Goal: Transaction & Acquisition: Purchase product/service

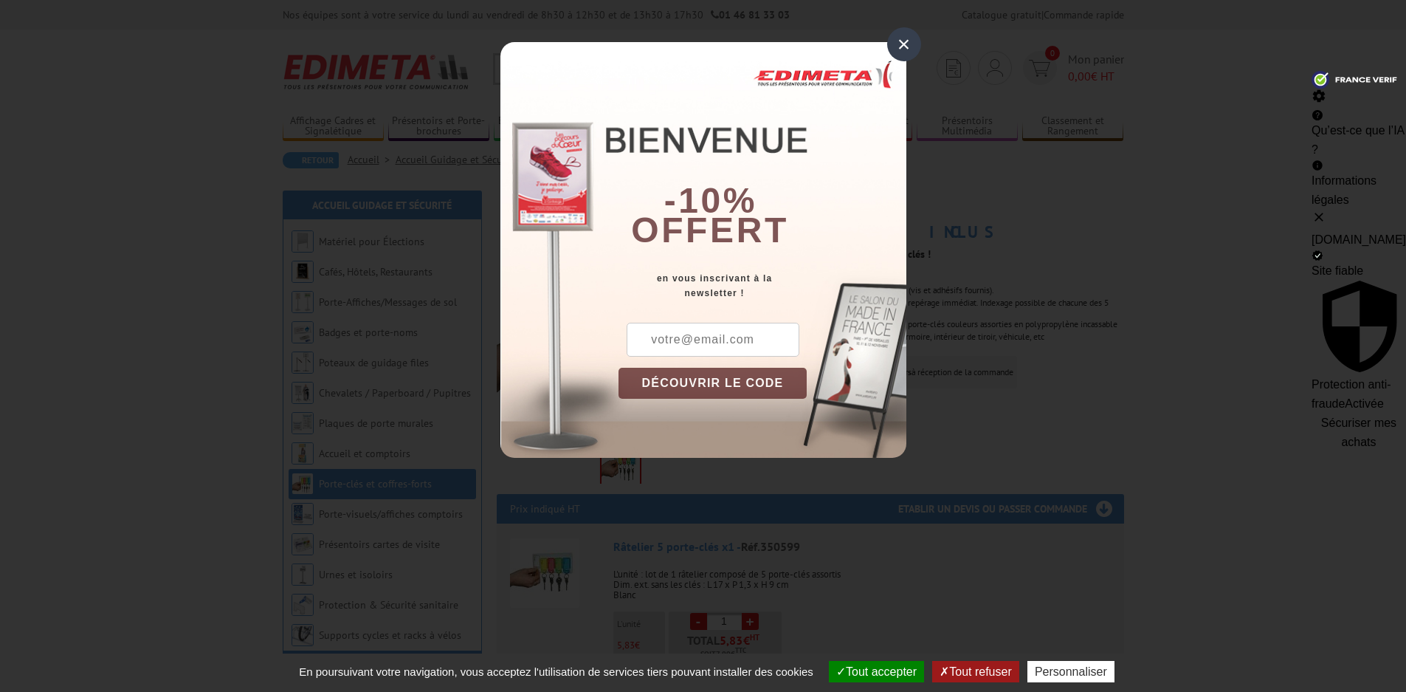
click at [682, 342] on input "text" at bounding box center [713, 340] width 173 height 34
type input "[PERSON_NAME][EMAIL_ADDRESS][DOMAIN_NAME]"
click at [718, 382] on button "DÉCOUVRIR LE CODE" at bounding box center [713, 383] width 189 height 31
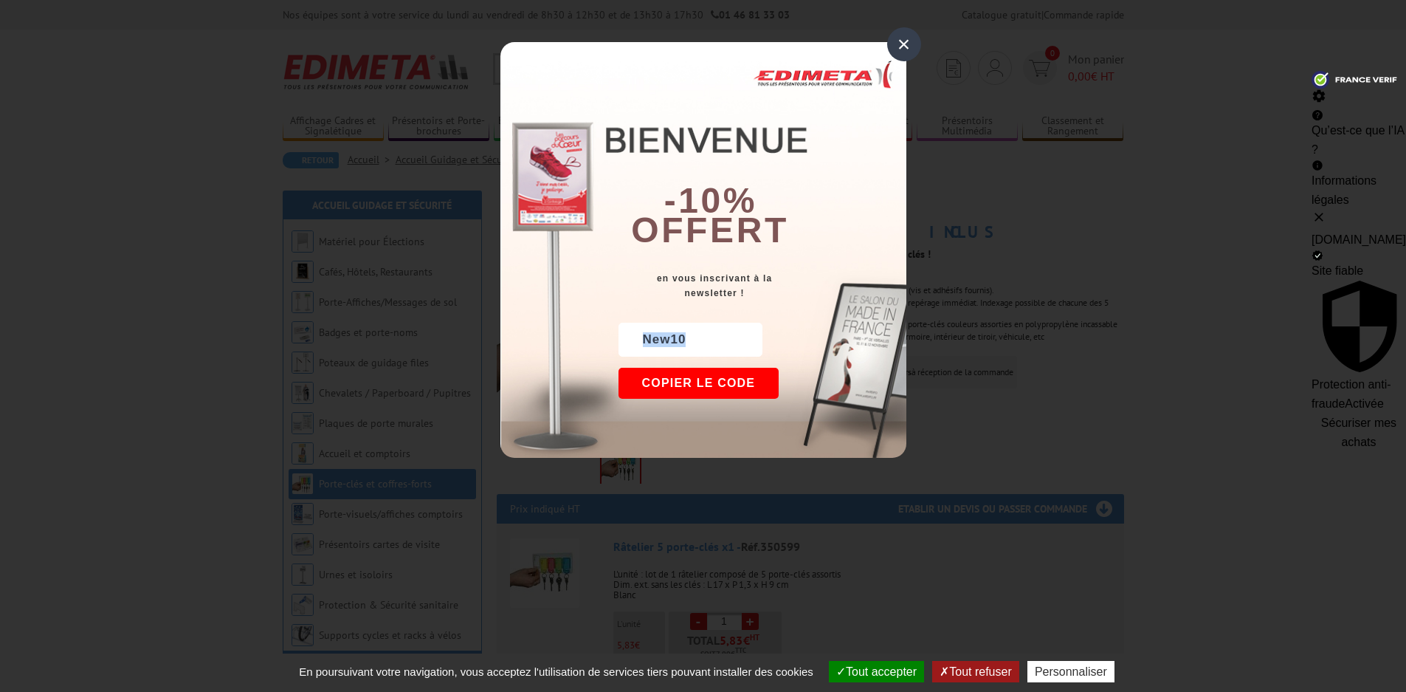
drag, startPoint x: 689, startPoint y: 342, endPoint x: 638, endPoint y: 339, distance: 50.3
click at [638, 339] on div "New10" at bounding box center [691, 340] width 144 height 34
drag, startPoint x: 638, startPoint y: 339, endPoint x: 668, endPoint y: 337, distance: 29.6
copy div "New10"
click at [902, 42] on div "×" at bounding box center [904, 44] width 34 height 34
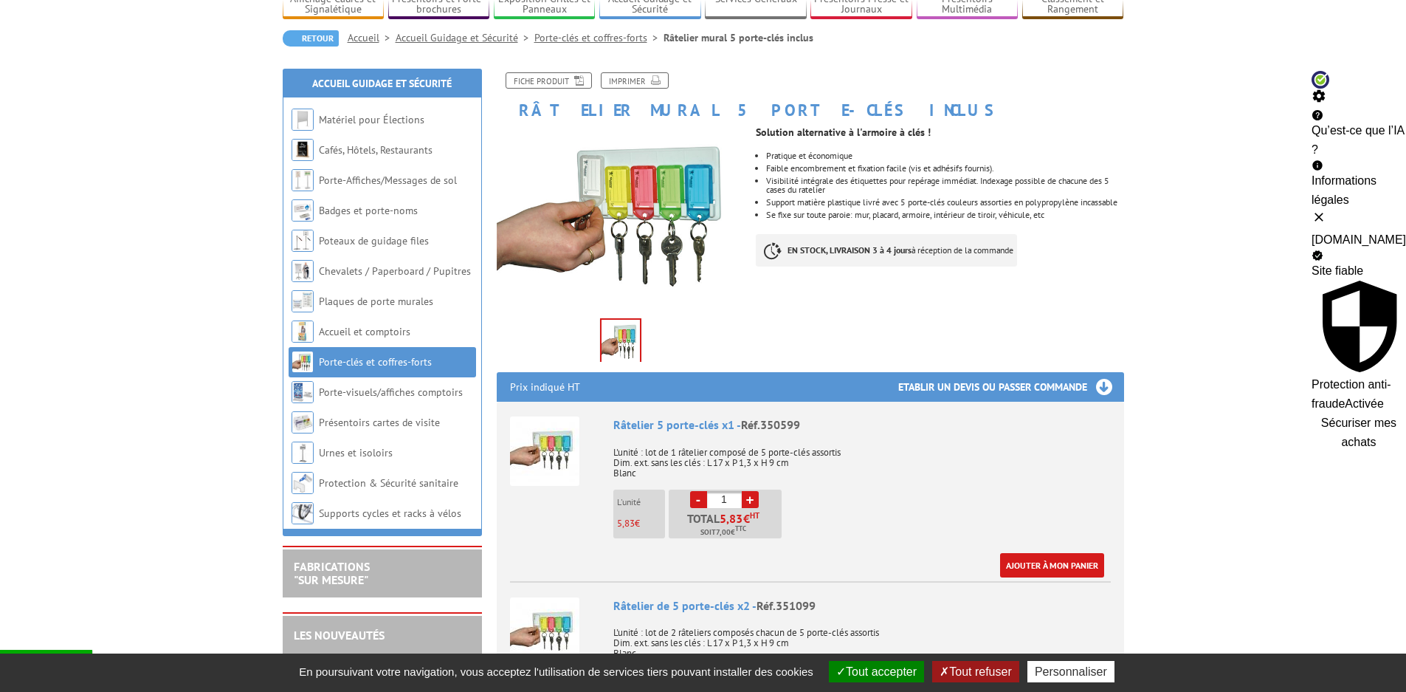
scroll to position [172, 0]
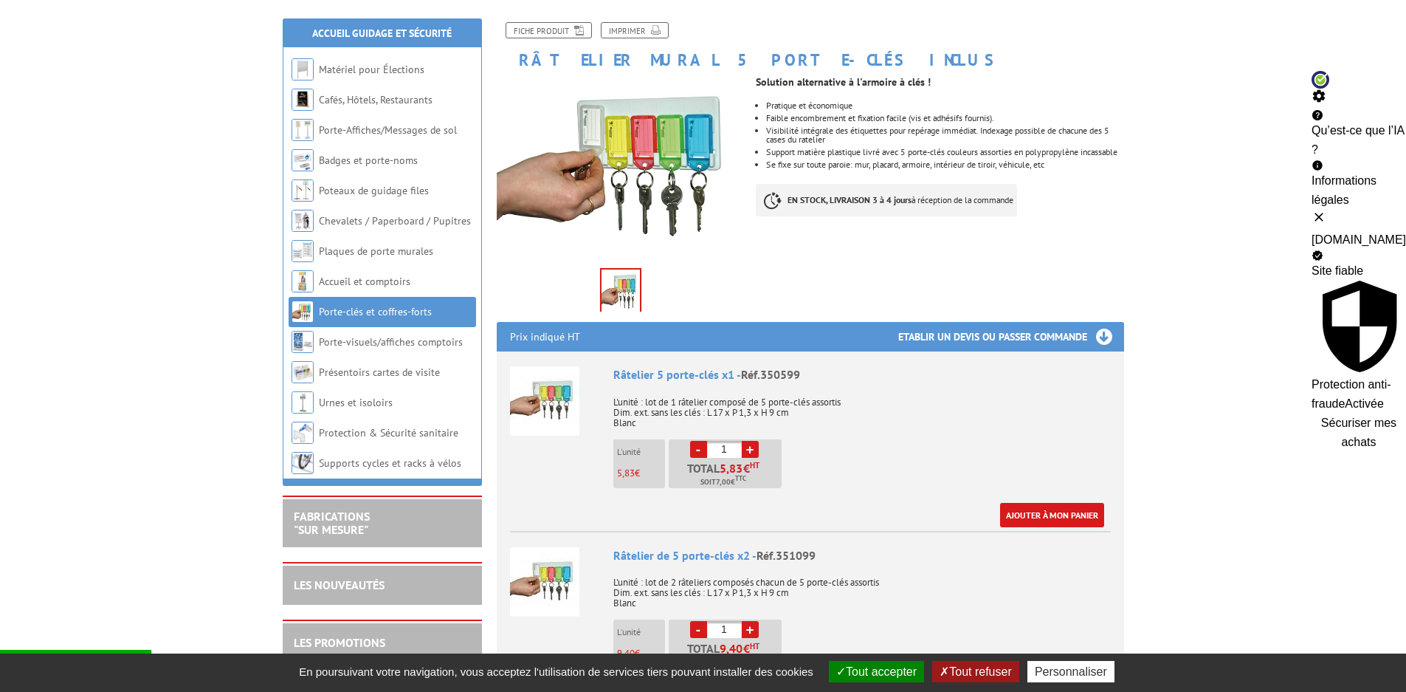
click at [749, 449] on link "+" at bounding box center [750, 449] width 17 height 17
type input "5"
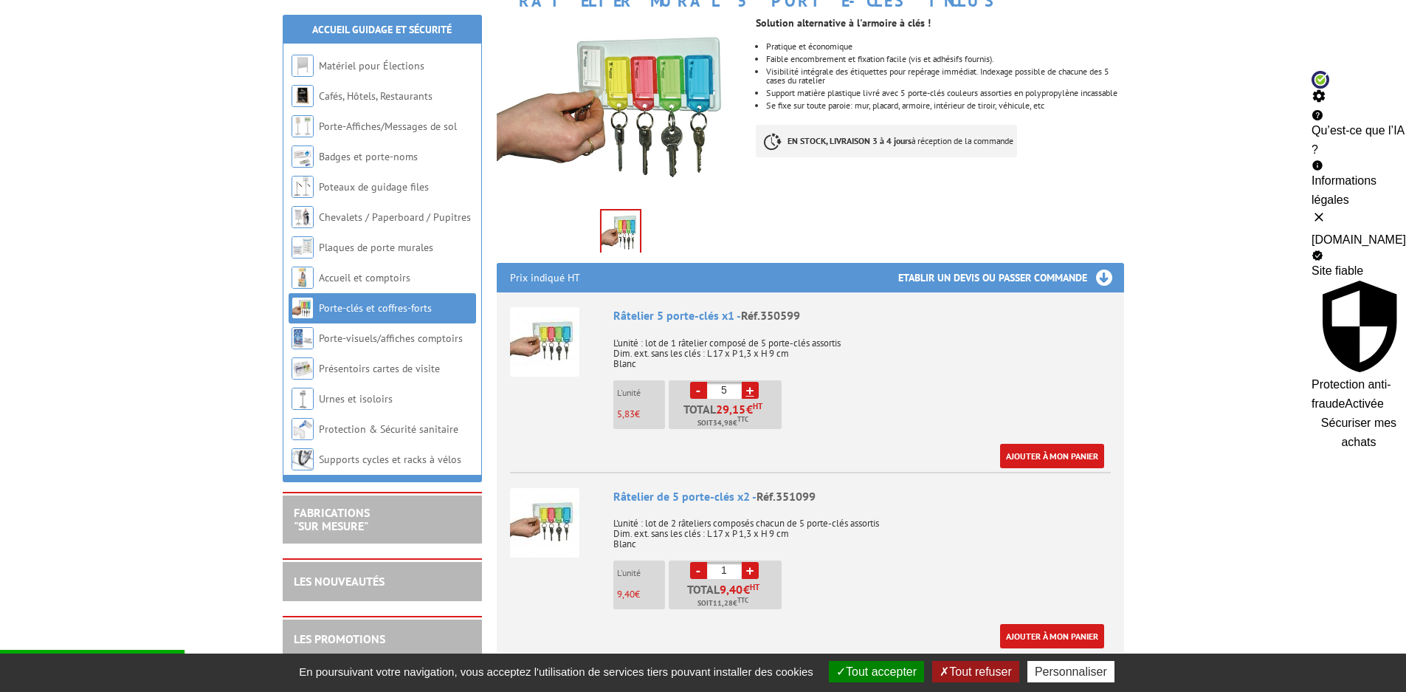
scroll to position [246, 0]
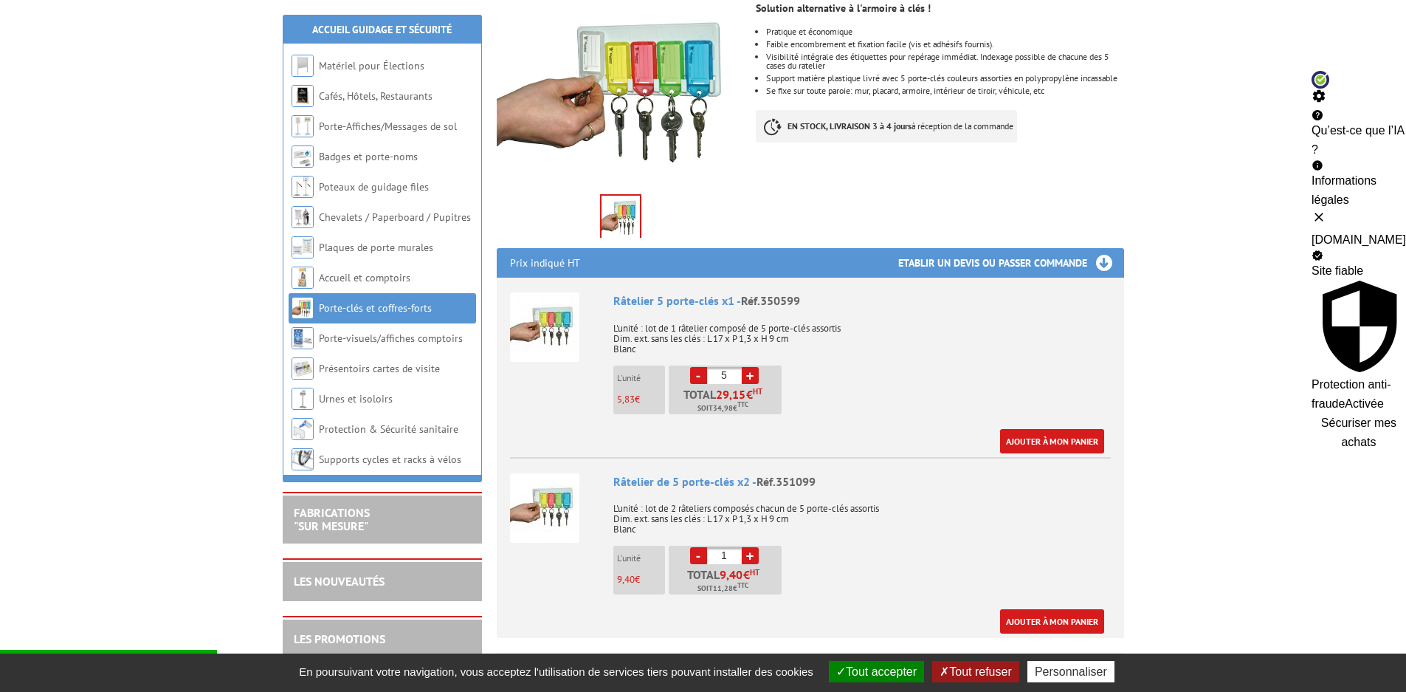
click at [749, 551] on link "+" at bounding box center [750, 555] width 17 height 17
type input "5"
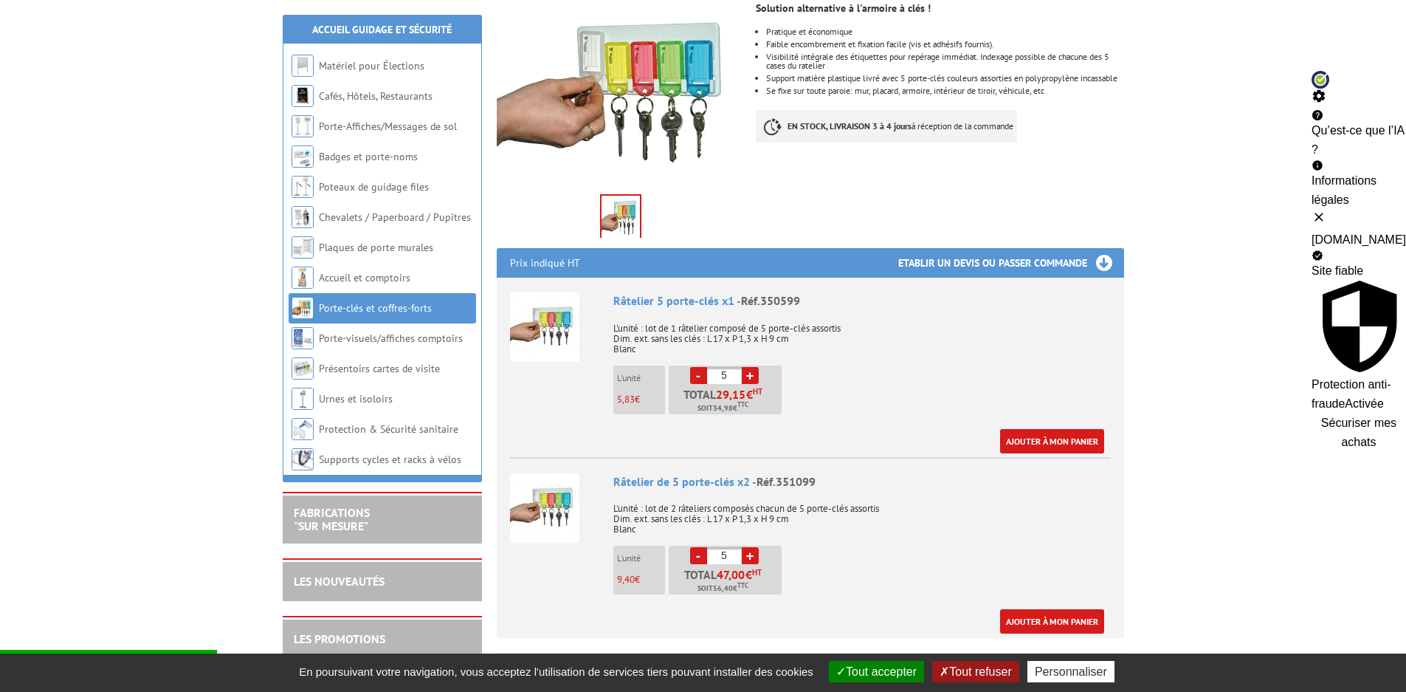
drag, startPoint x: 729, startPoint y: 375, endPoint x: 717, endPoint y: 378, distance: 12.9
click at [717, 378] on input "5" at bounding box center [724, 375] width 35 height 17
type input "0"
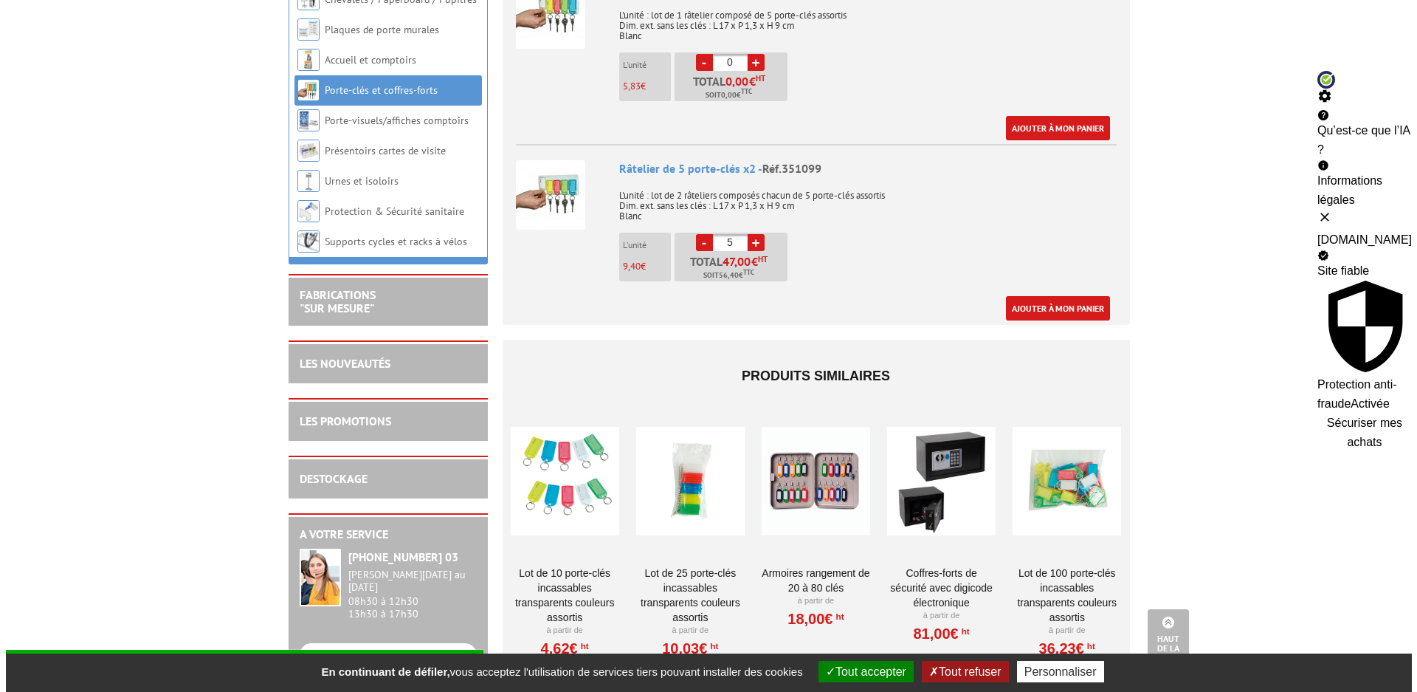
scroll to position [541, 0]
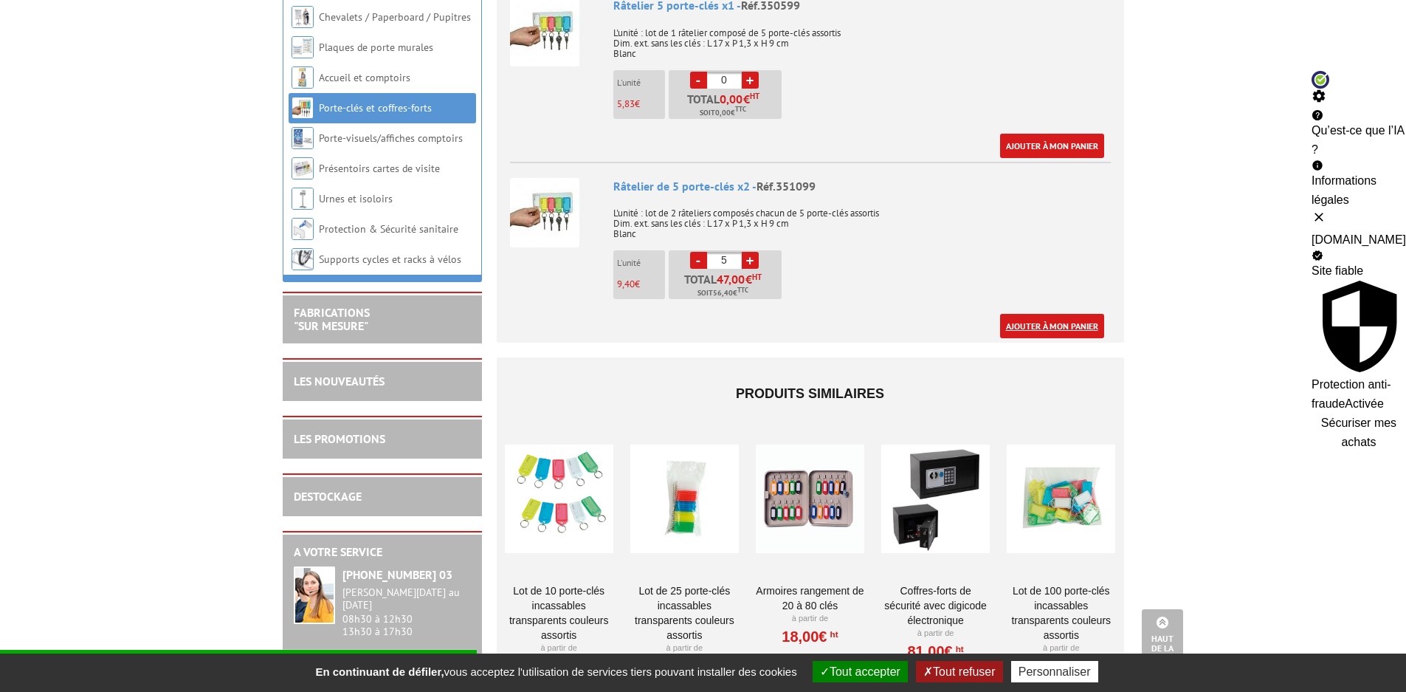
click at [1063, 328] on link "Ajouter à mon panier" at bounding box center [1052, 326] width 104 height 24
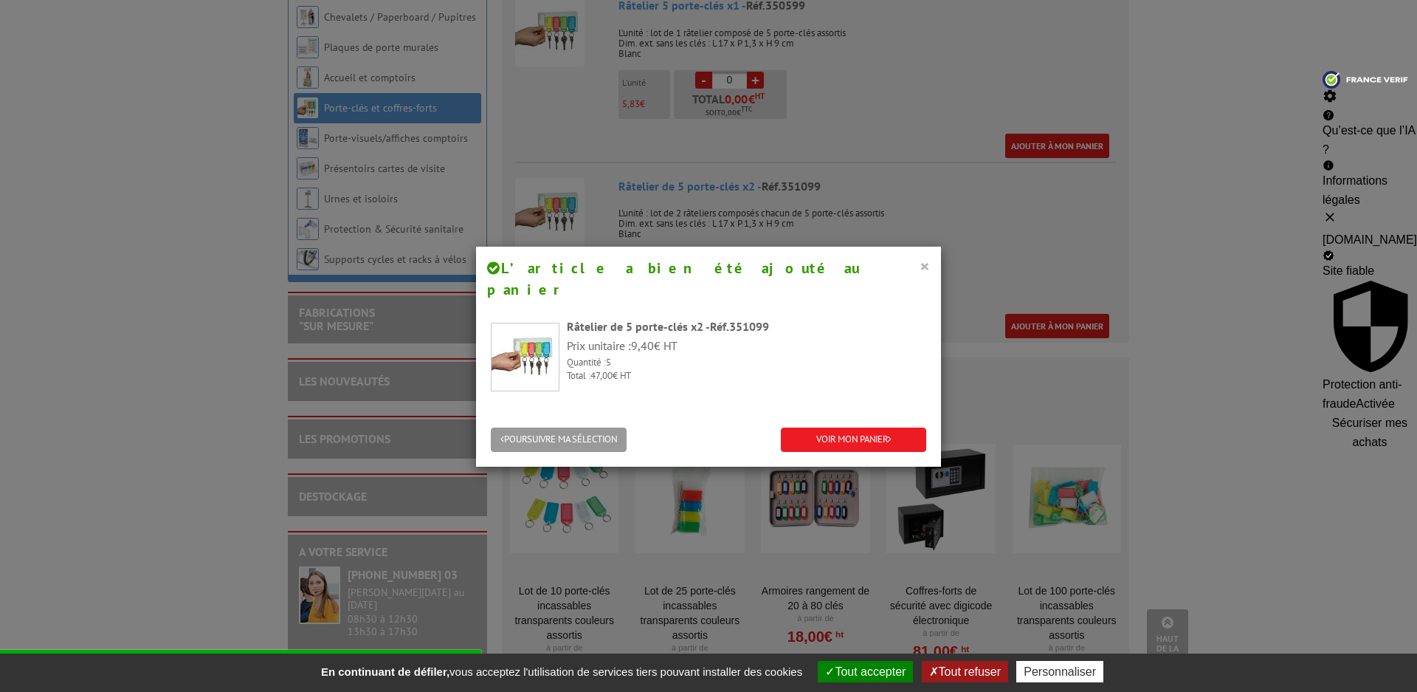
click at [920, 270] on button "×" at bounding box center [925, 265] width 10 height 19
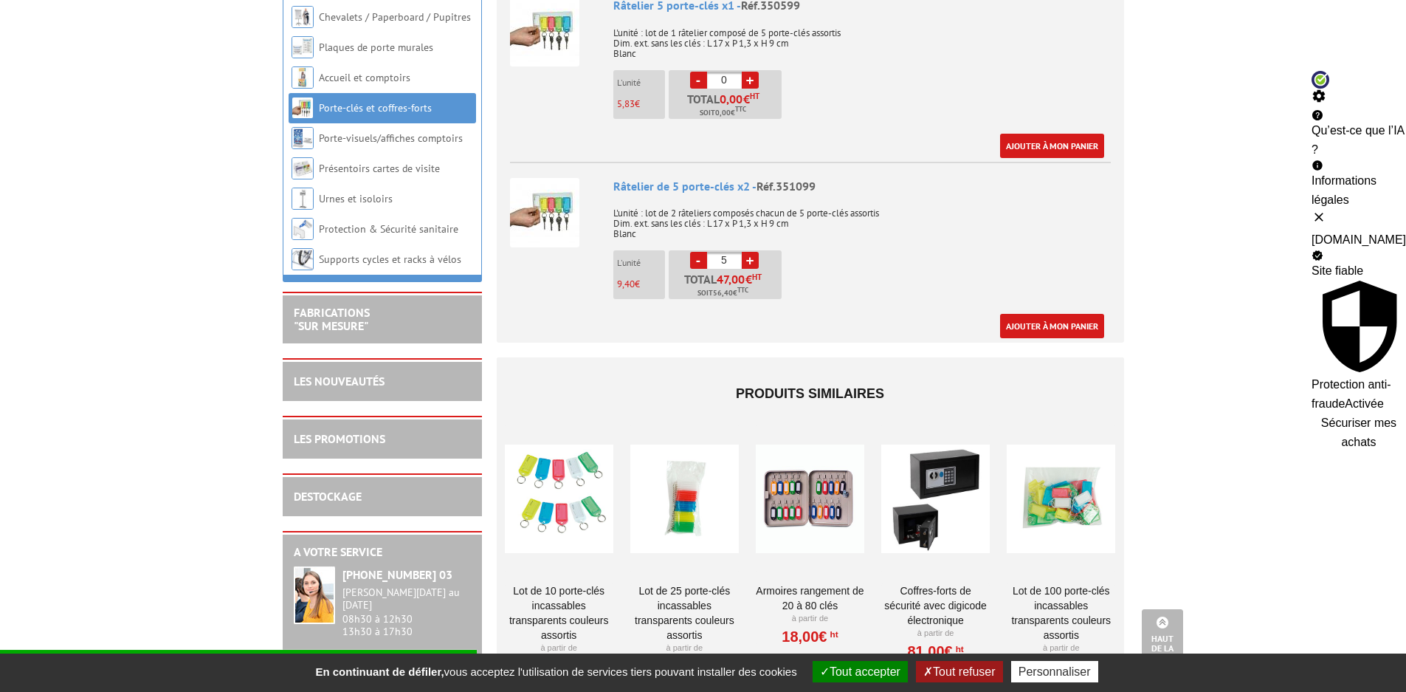
click at [699, 262] on link "-" at bounding box center [698, 260] width 17 height 17
click at [751, 259] on link "+" at bounding box center [750, 260] width 17 height 17
click at [751, 260] on link "+" at bounding box center [750, 260] width 17 height 17
type input "6"
click at [1047, 325] on link "Ajouter à mon panier" at bounding box center [1052, 326] width 104 height 24
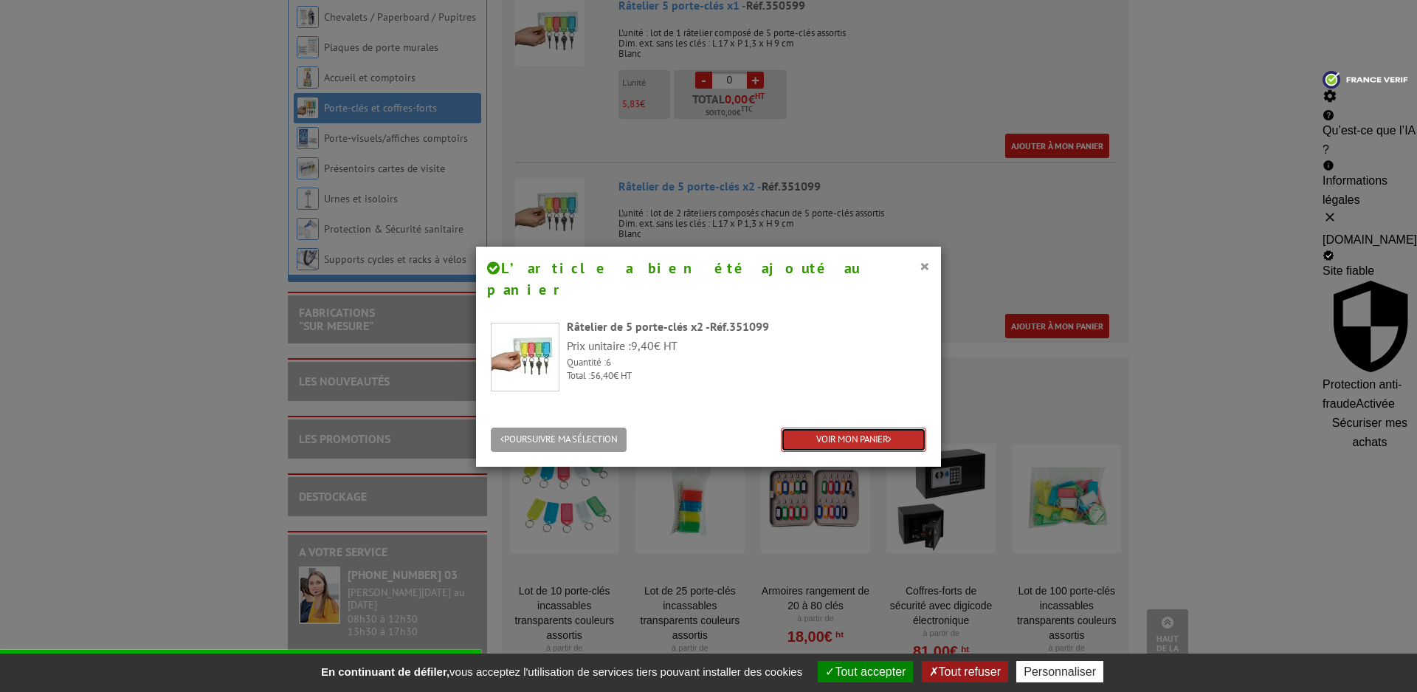
click at [833, 427] on link "VOIR MON PANIER" at bounding box center [853, 439] width 145 height 24
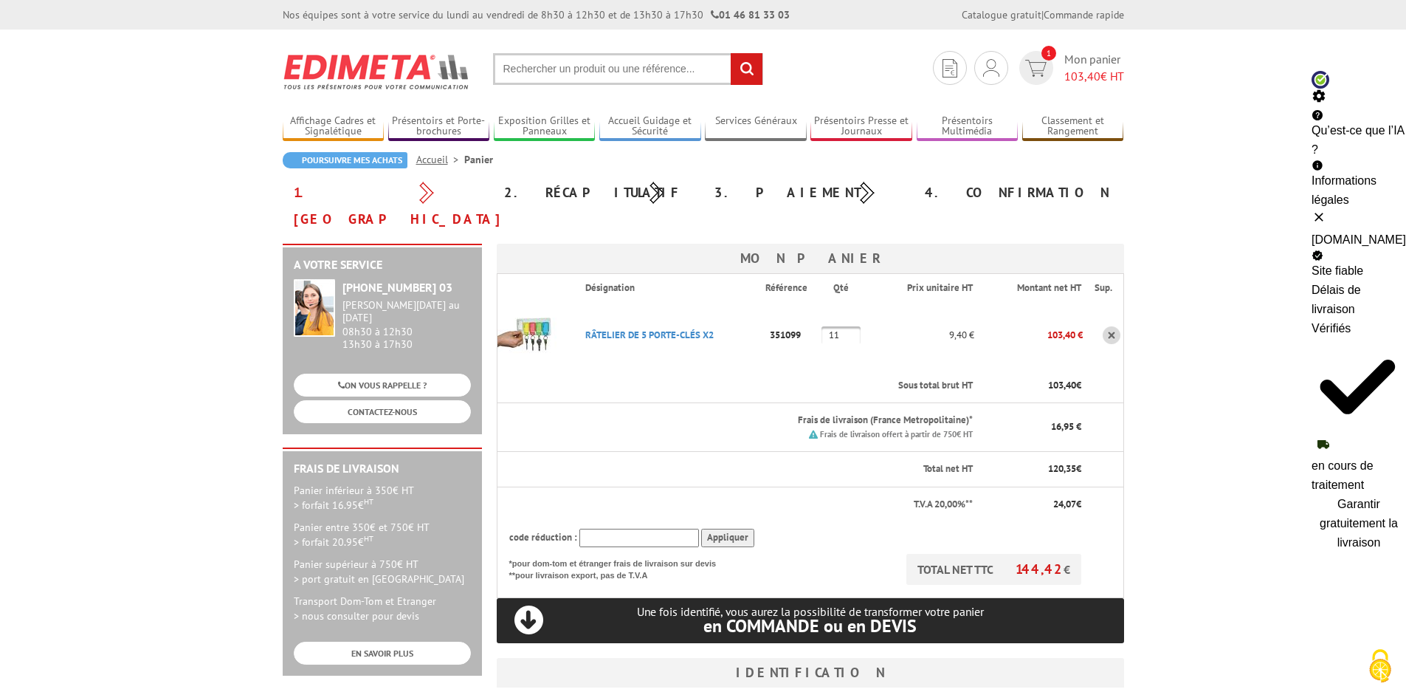
drag, startPoint x: 848, startPoint y: 306, endPoint x: 818, endPoint y: 311, distance: 30.7
click at [818, 311] on tr "RâTELIER DE 5 PORTE-CLéS X2 Code promo non activable pour cet article 351099 11…" at bounding box center [810, 335] width 627 height 66
type input "6"
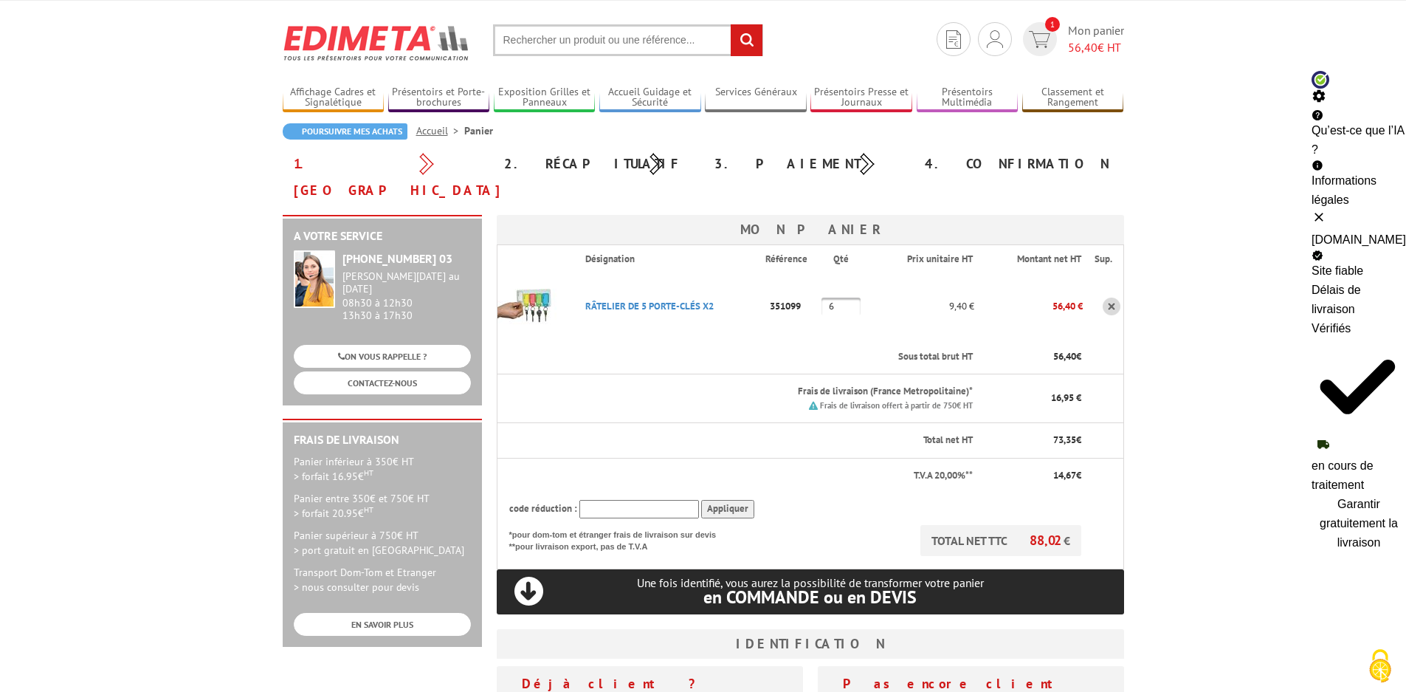
scroll to position [98, 0]
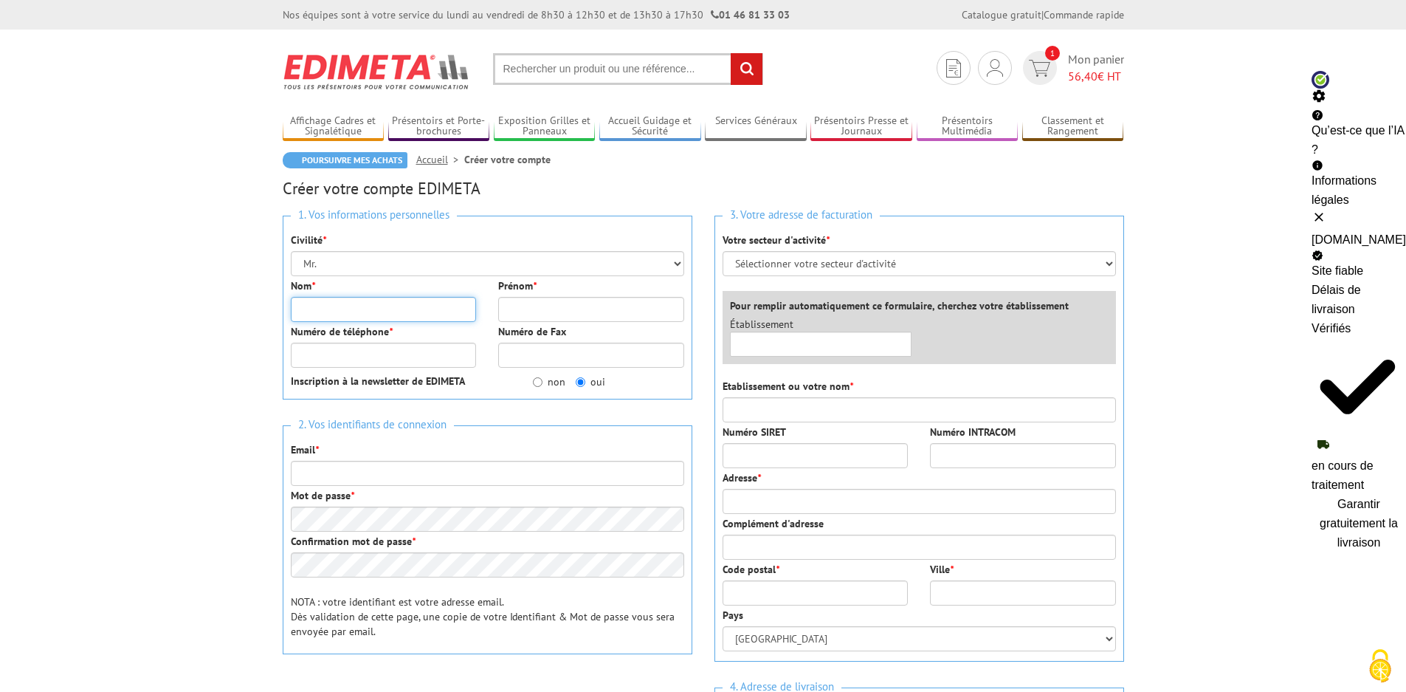
click at [333, 305] on input "Nom *" at bounding box center [384, 309] width 186 height 25
type input "DROGAT"
type input "[PERSON_NAME]"
type input "0762587473"
type input "[PERSON_NAME][EMAIL_ADDRESS][DOMAIN_NAME]"
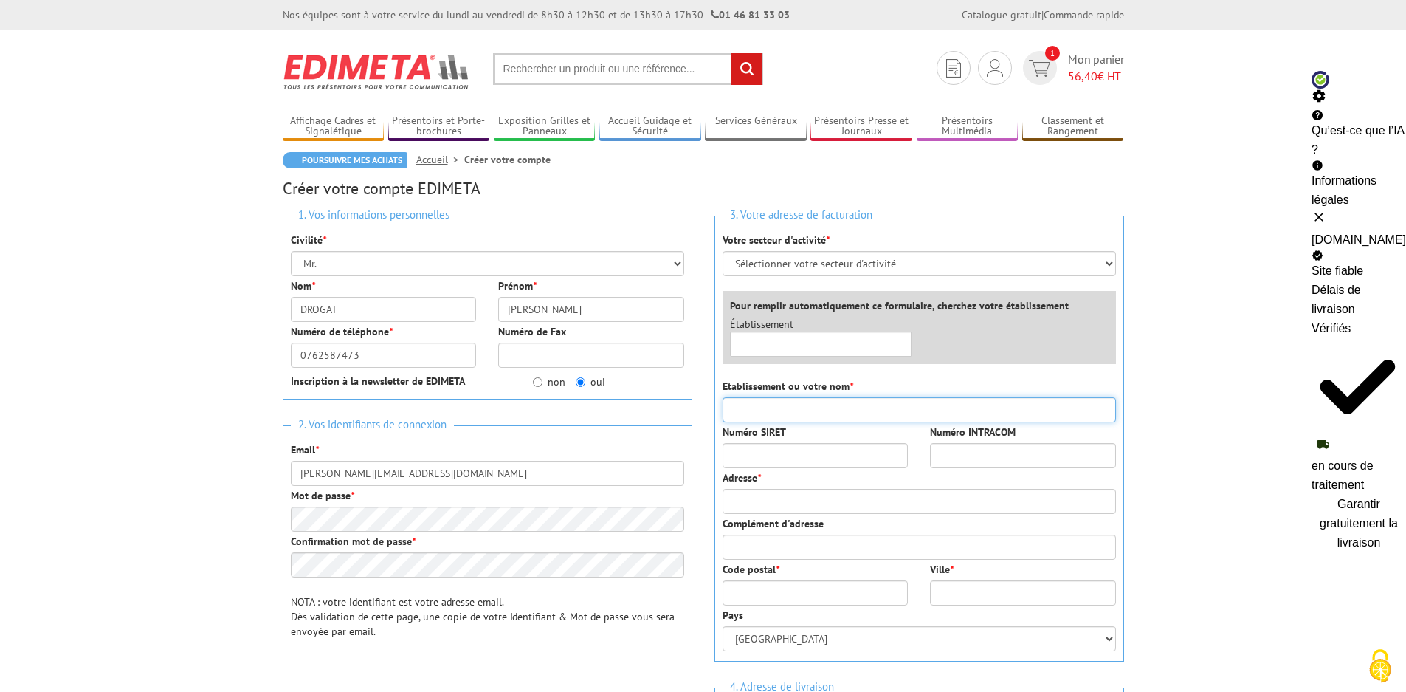
type input "AT [PERSON_NAME]"
type input "1, [PERSON_NAME]"
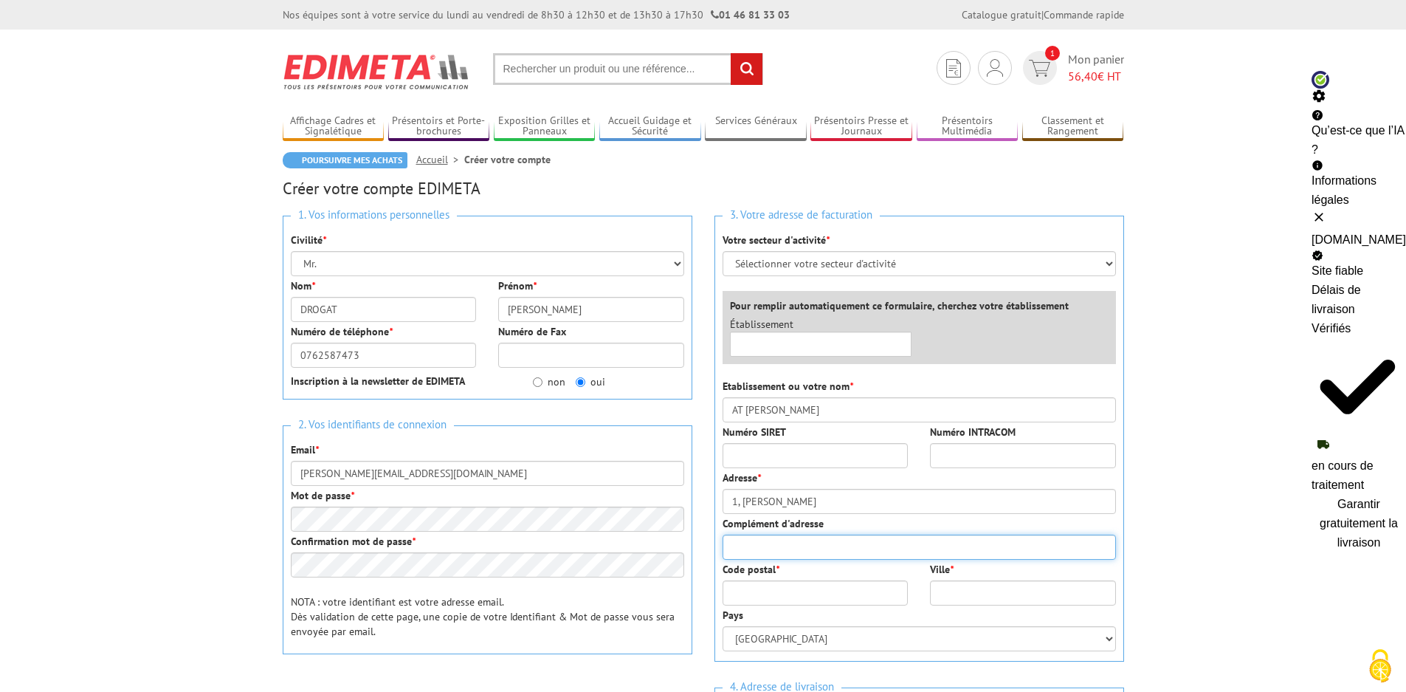
type input "Allee De Beauregard"
type input "16710"
type input "Saint-Yrieix-sur-Charente"
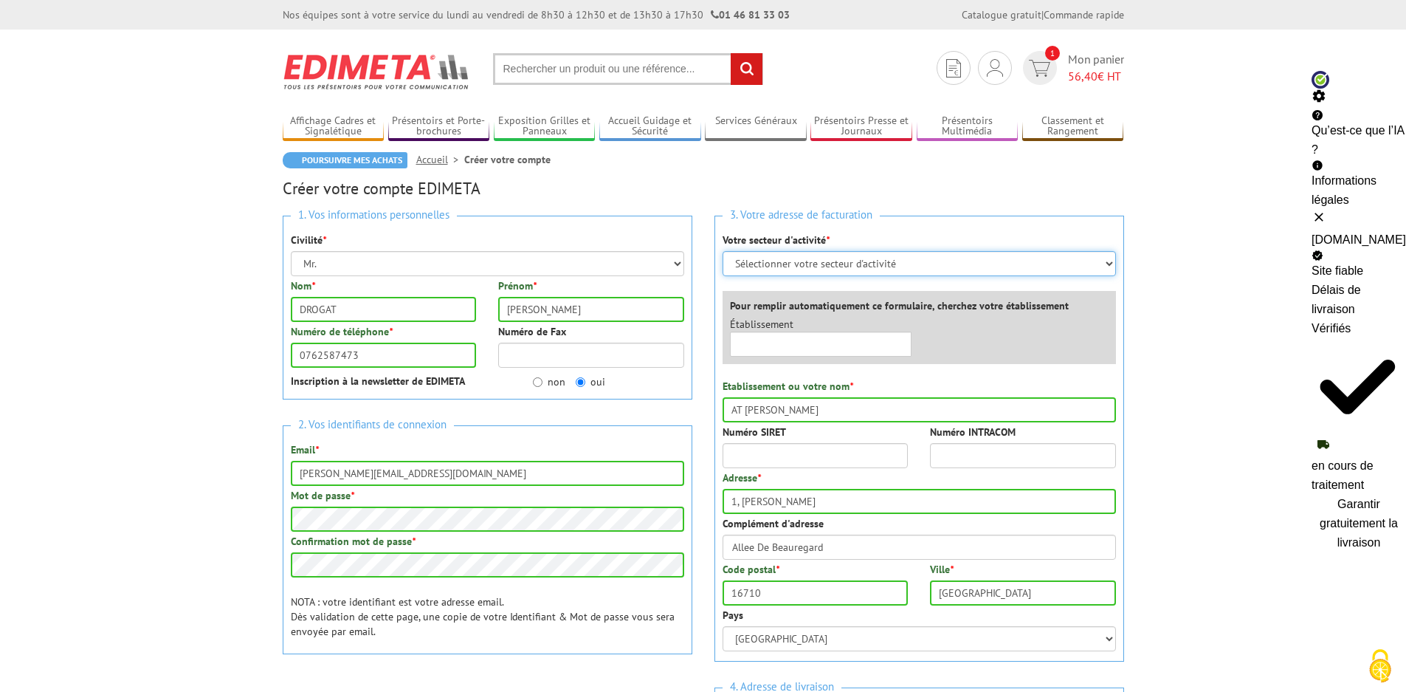
click at [808, 264] on select "Sélectionner votre secteur d'activité Administrations et collectivités Magasins…" at bounding box center [919, 263] width 393 height 25
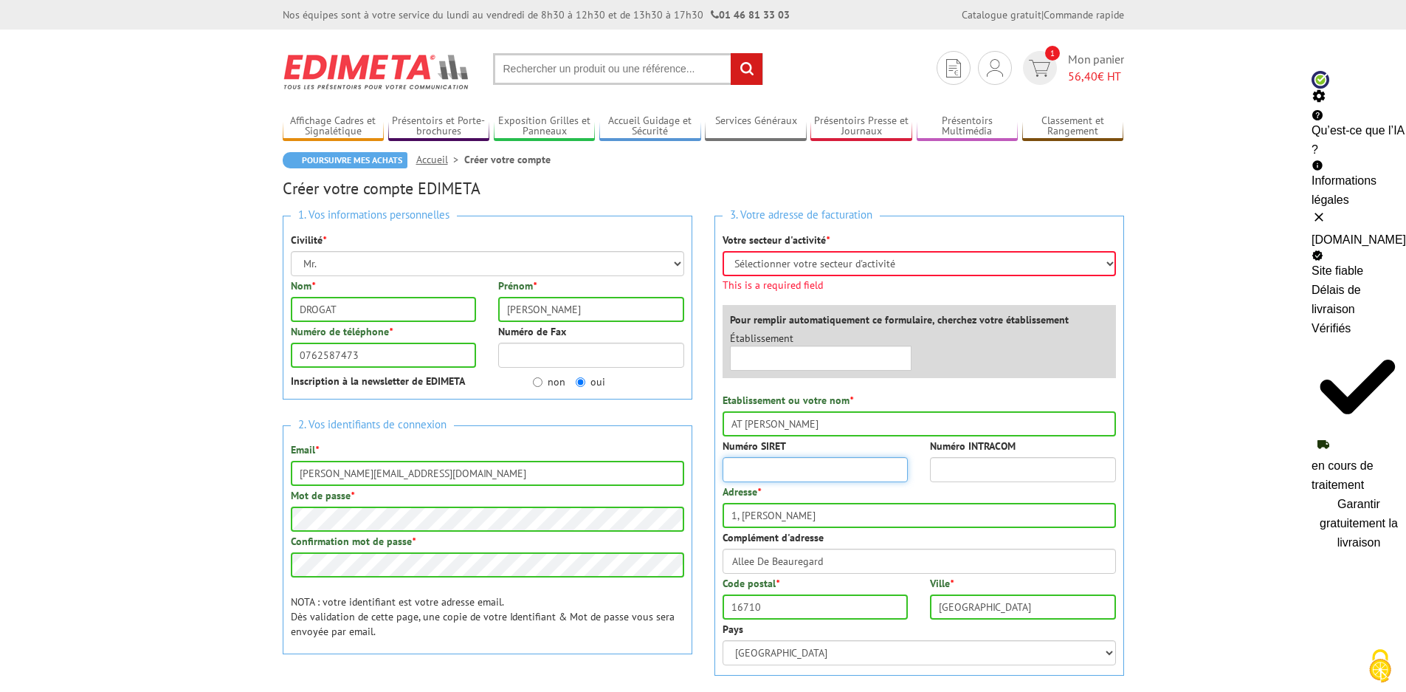
click at [796, 452] on div "Numéro SIRET" at bounding box center [816, 460] width 208 height 44
click at [839, 264] on select "Sélectionner votre secteur d'activité Administrations et collectivités Magasins…" at bounding box center [919, 263] width 393 height 25
click at [723, 251] on select "Sélectionner votre secteur d'activité Administrations et collectivités Magasins…" at bounding box center [919, 263] width 393 height 25
click at [813, 261] on select "Sélectionner votre secteur d'activité Administrations et collectivités Magasins…" at bounding box center [919, 263] width 393 height 25
select select "878"
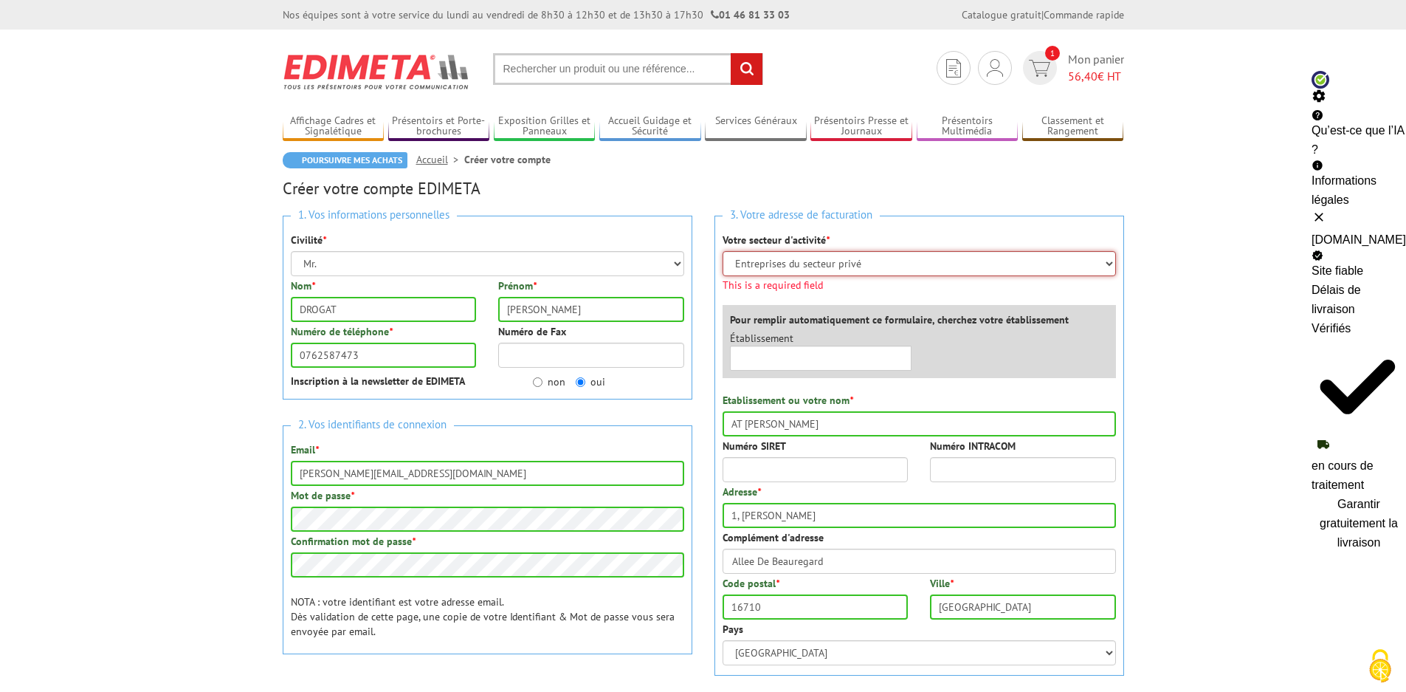
click at [723, 251] on select "Sélectionner votre secteur d'activité Administrations et collectivités Magasins…" at bounding box center [919, 263] width 393 height 25
click at [833, 266] on select "Sélectionner votre secteur d'activité Administrations et collectivités Magasins…" at bounding box center [919, 263] width 393 height 25
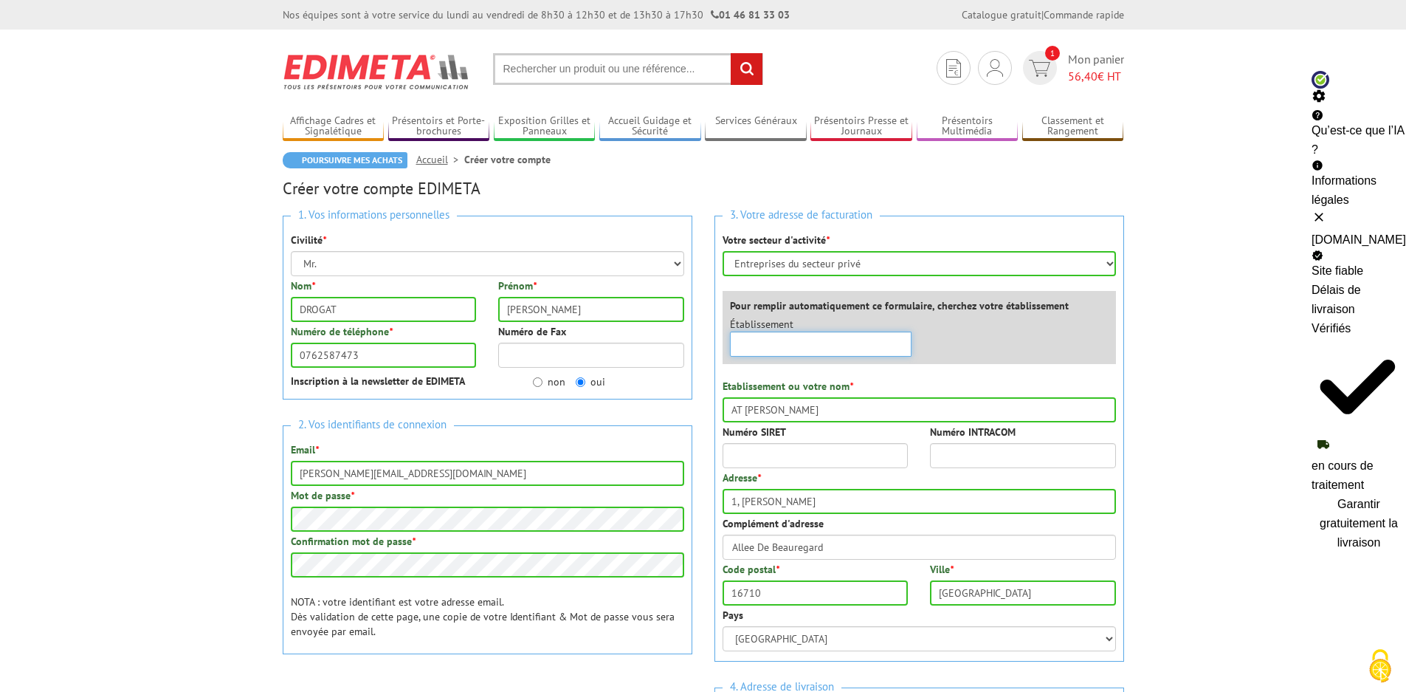
click at [789, 345] on input "text" at bounding box center [821, 343] width 182 height 25
type input "cceac16"
click at [761, 455] on input "Numéro SIRET" at bounding box center [816, 455] width 186 height 25
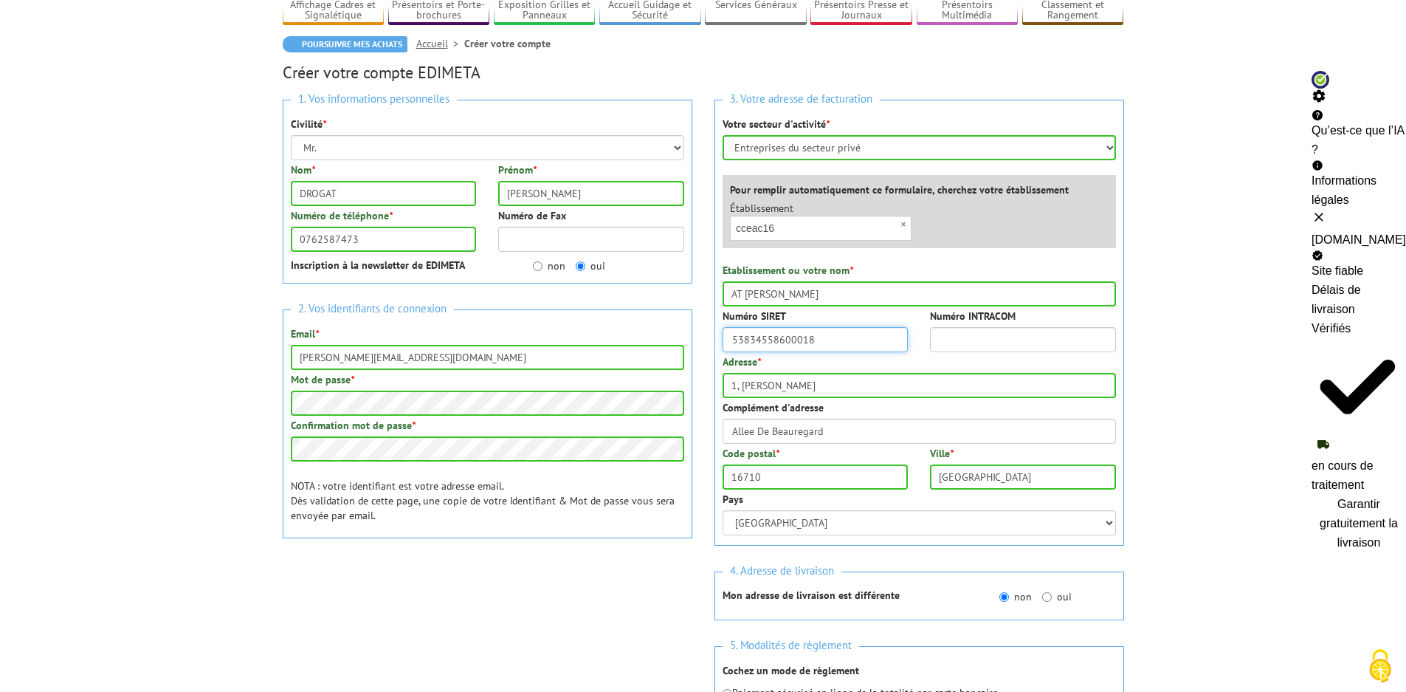
scroll to position [148, 0]
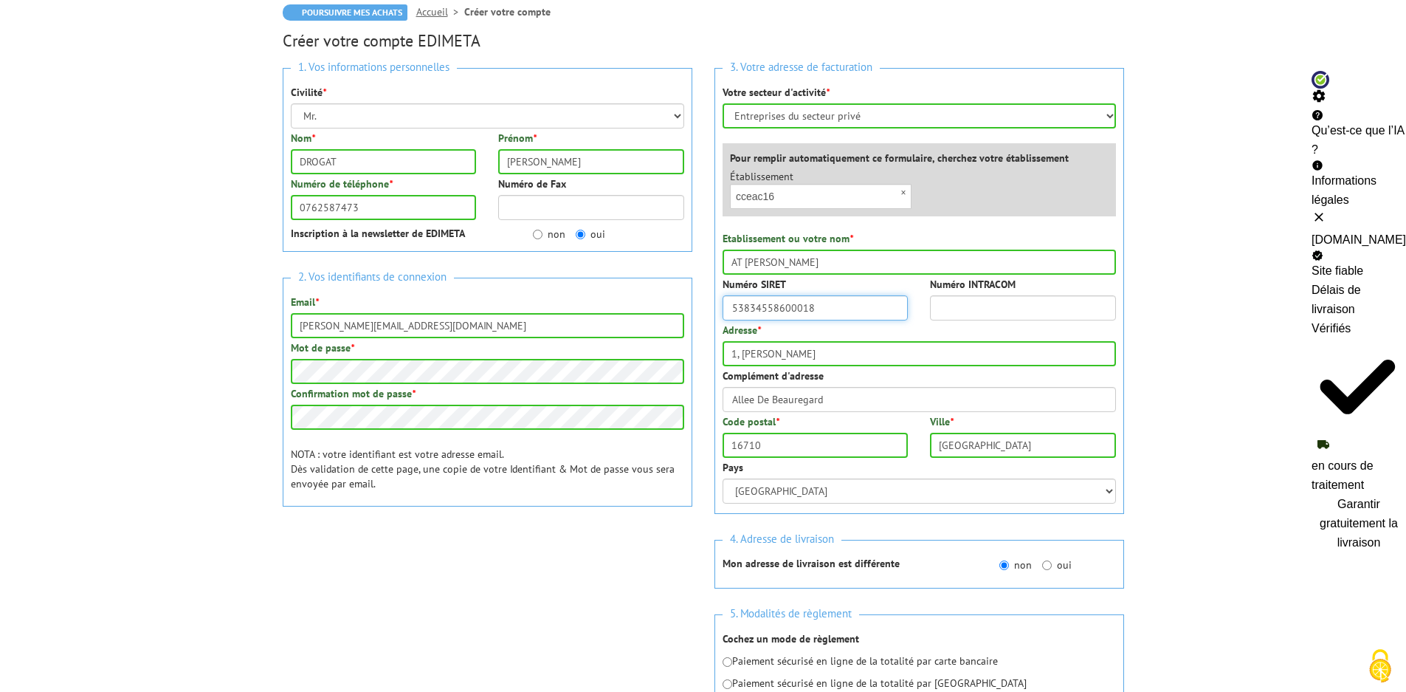
type input "53834558600018"
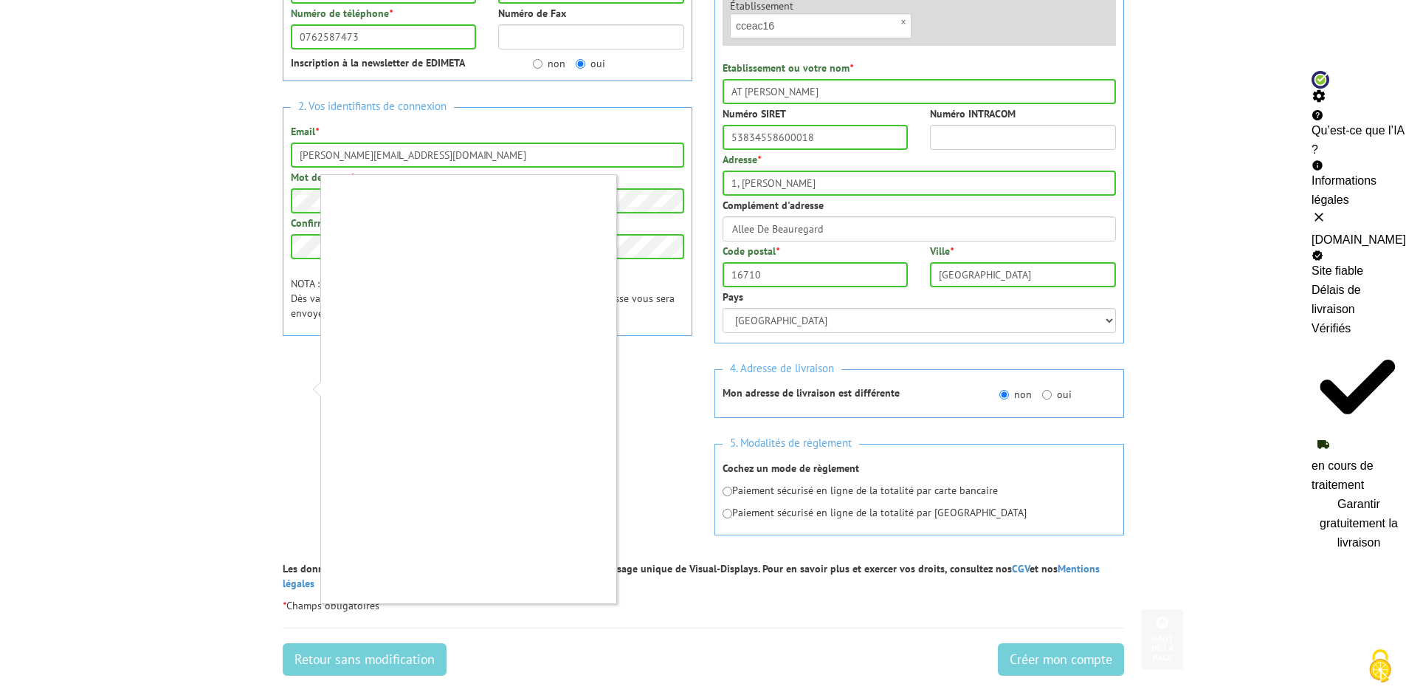
scroll to position [320, 0]
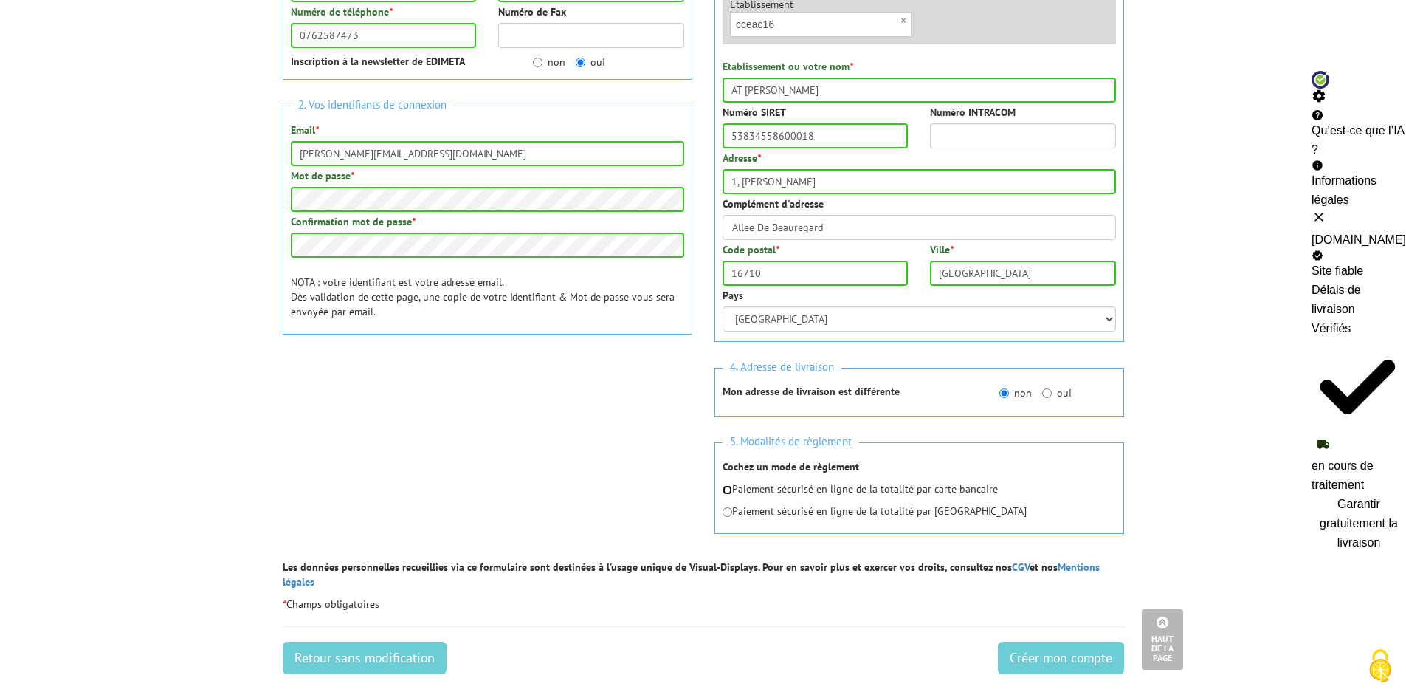
click at [728, 491] on input "radio" at bounding box center [728, 490] width 10 height 10
radio input "true"
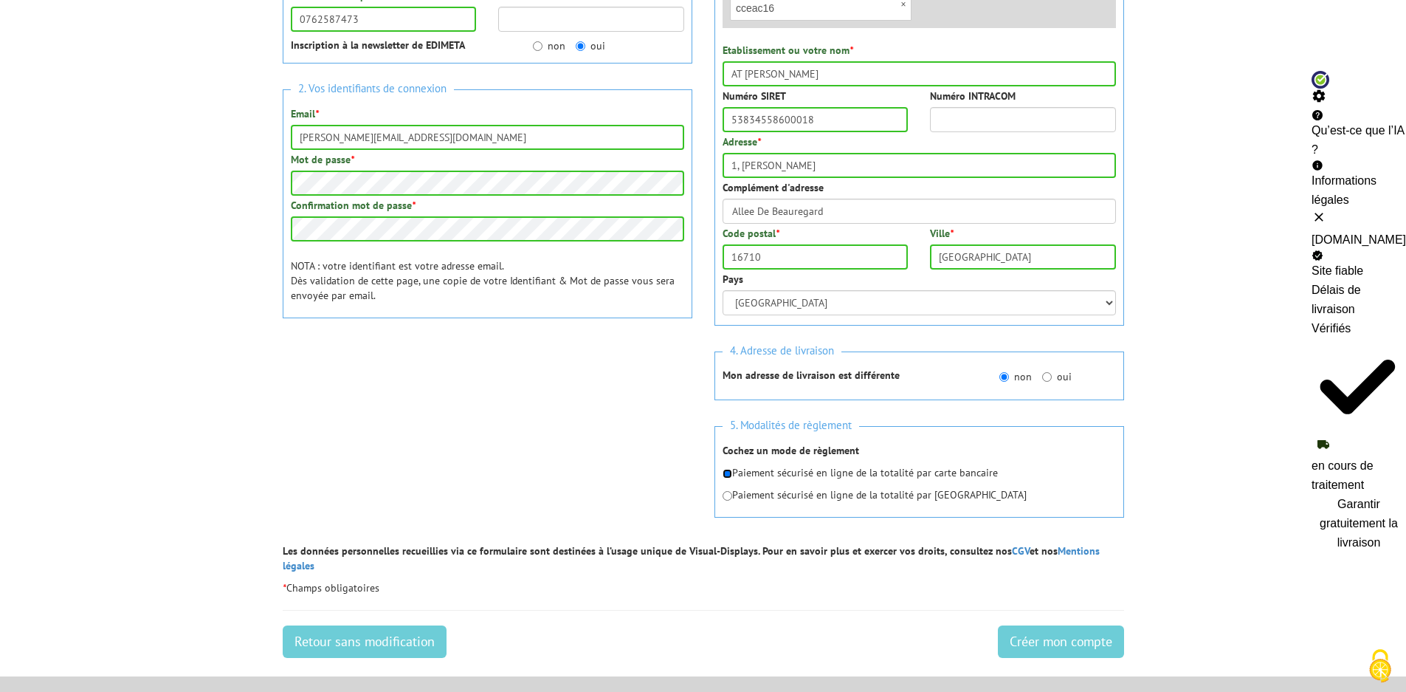
scroll to position [345, 0]
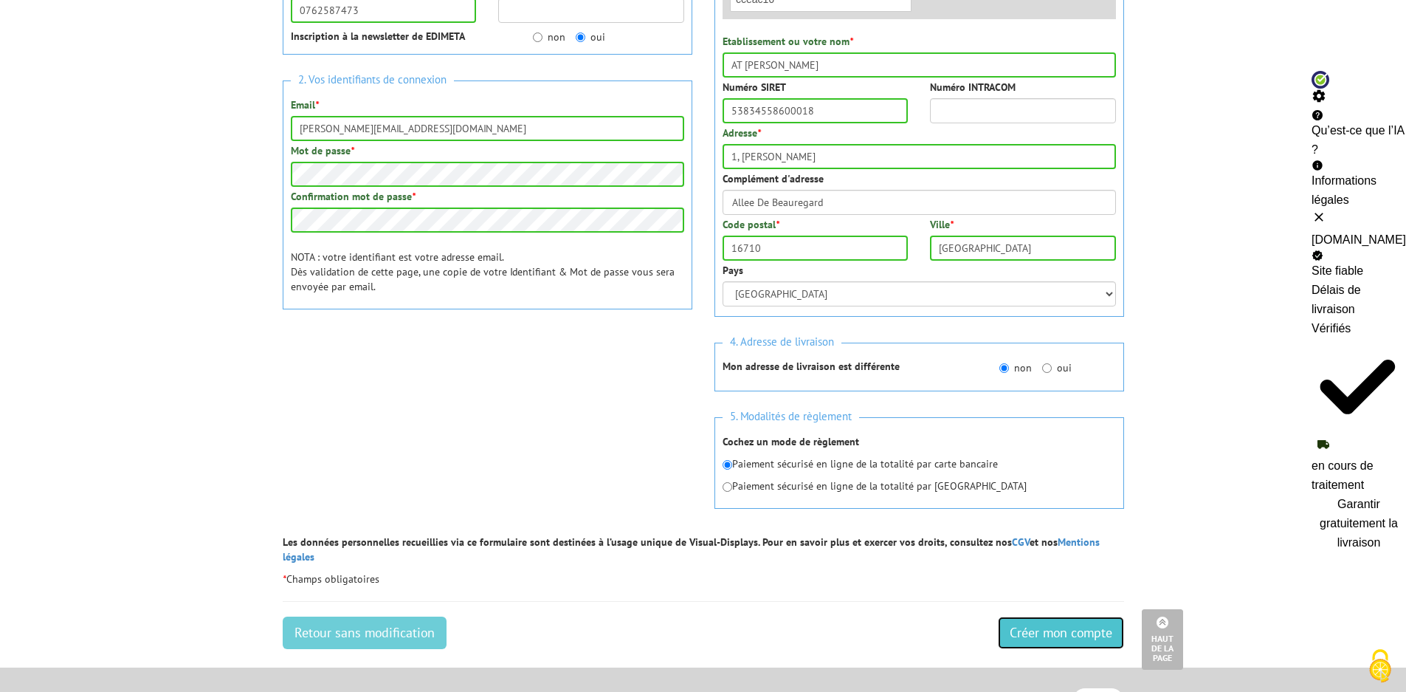
click at [1070, 616] on input "Créer mon compte" at bounding box center [1061, 632] width 126 height 32
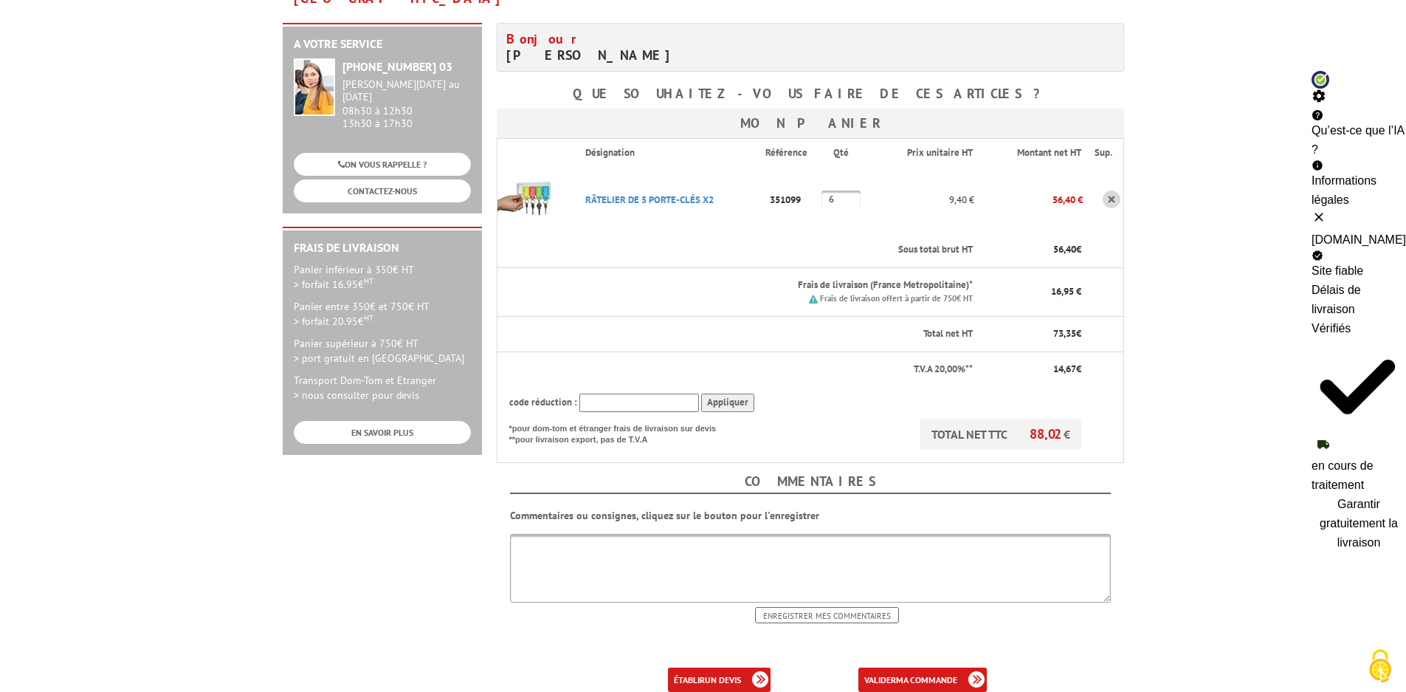
scroll to position [246, 0]
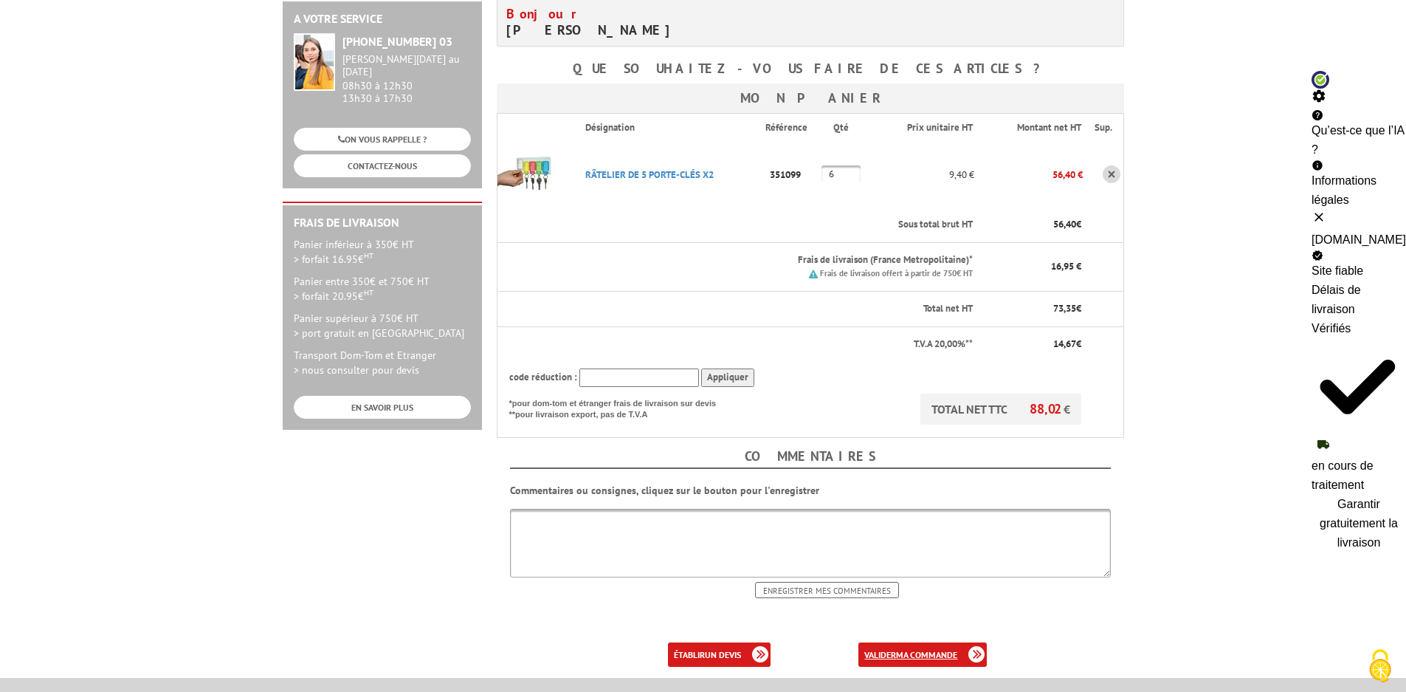
click at [906, 649] on b "ma commande" at bounding box center [926, 654] width 61 height 11
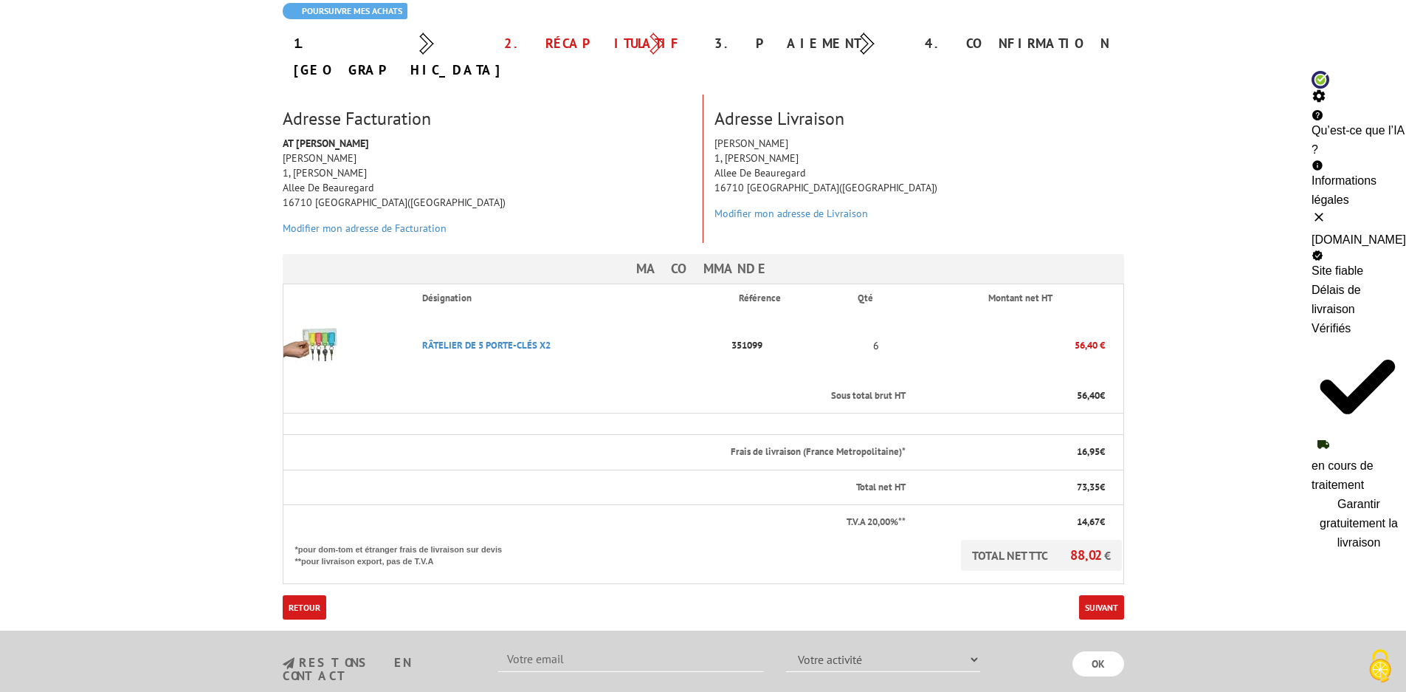
scroll to position [172, 0]
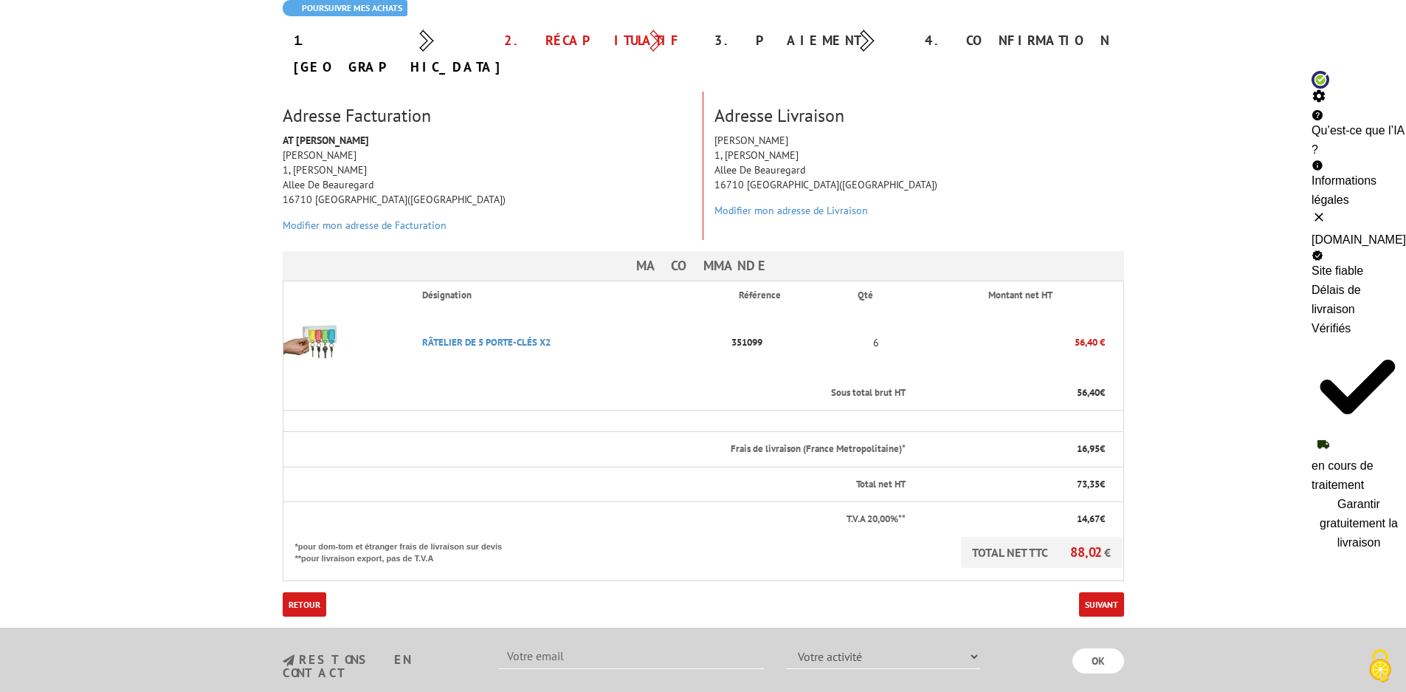
click at [1374, 210] on button at bounding box center [1359, 217] width 94 height 15
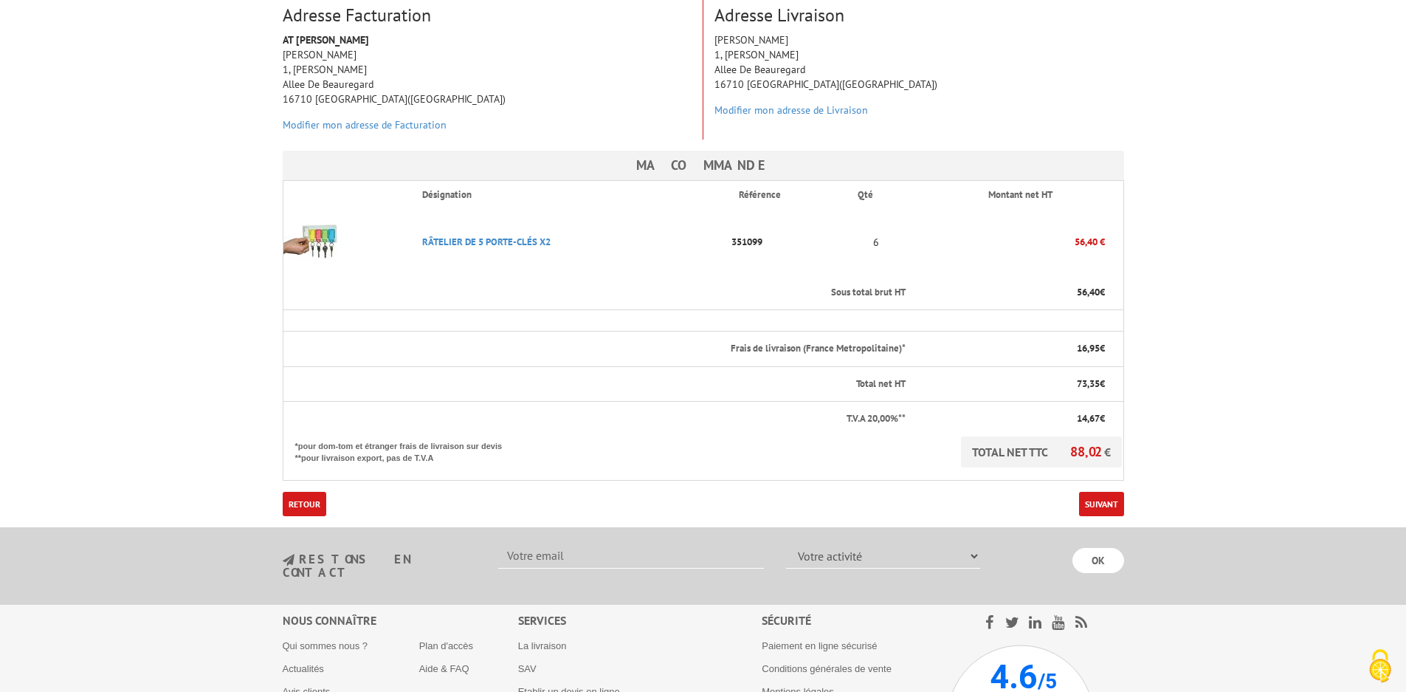
scroll to position [295, 0]
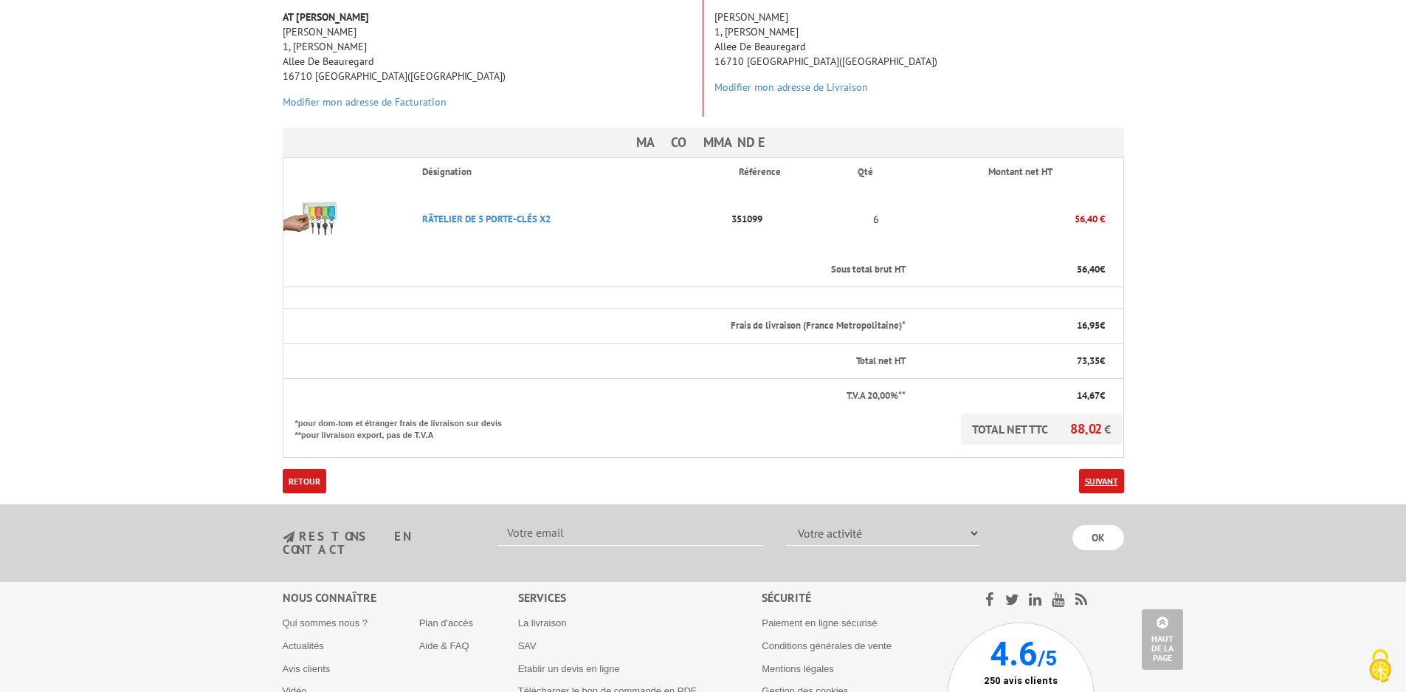
click at [1103, 469] on link "Suivant" at bounding box center [1101, 481] width 45 height 24
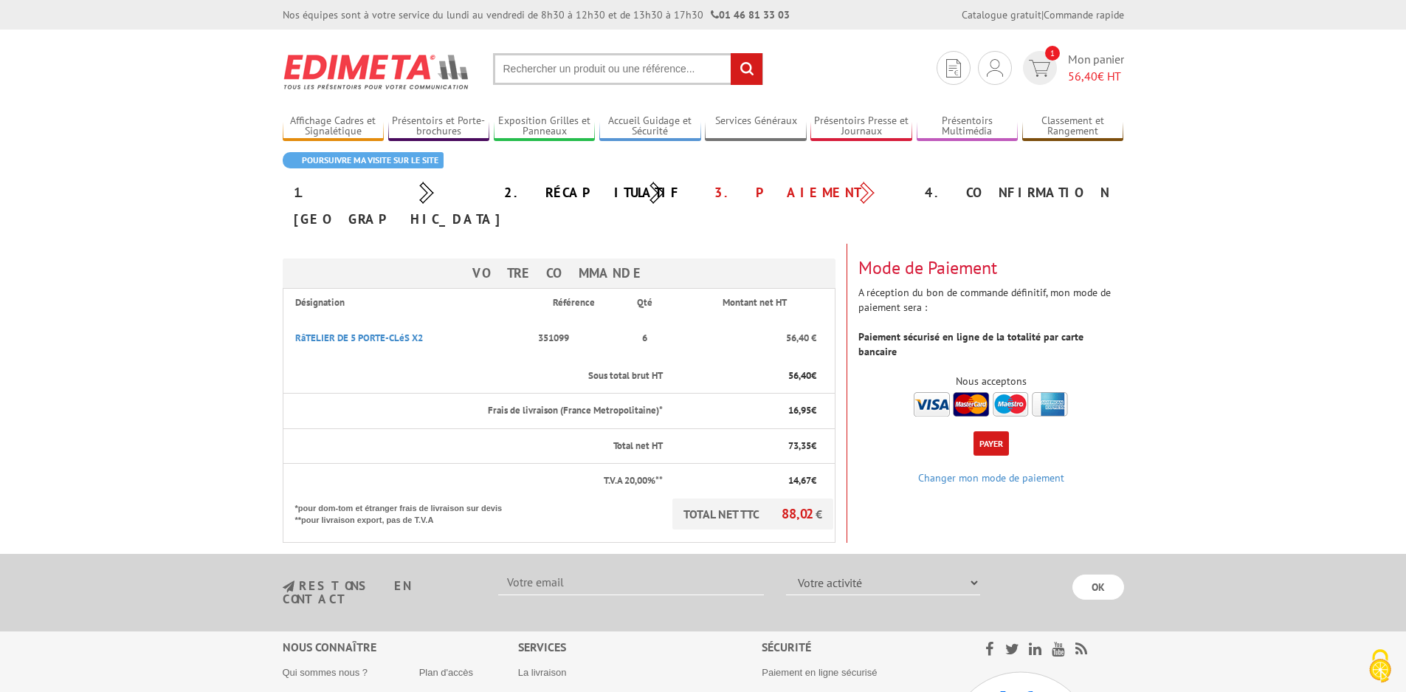
click at [991, 431] on button "Payer" at bounding box center [991, 443] width 35 height 24
